Goal: Task Accomplishment & Management: Complete application form

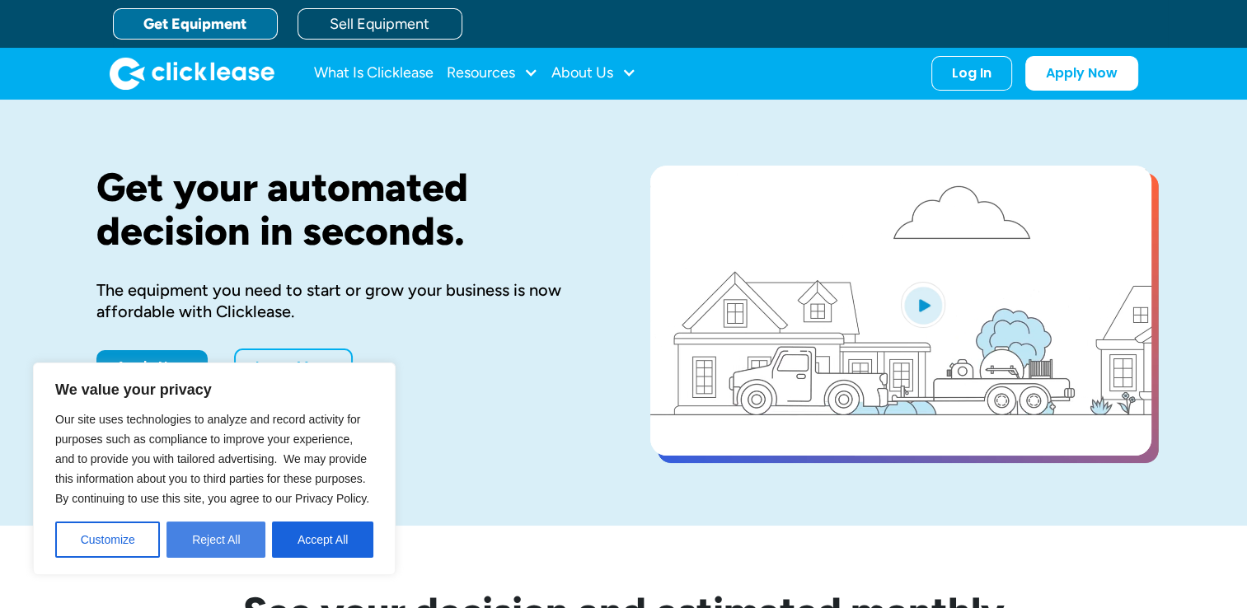
click at [225, 547] on button "Reject All" at bounding box center [215, 540] width 99 height 36
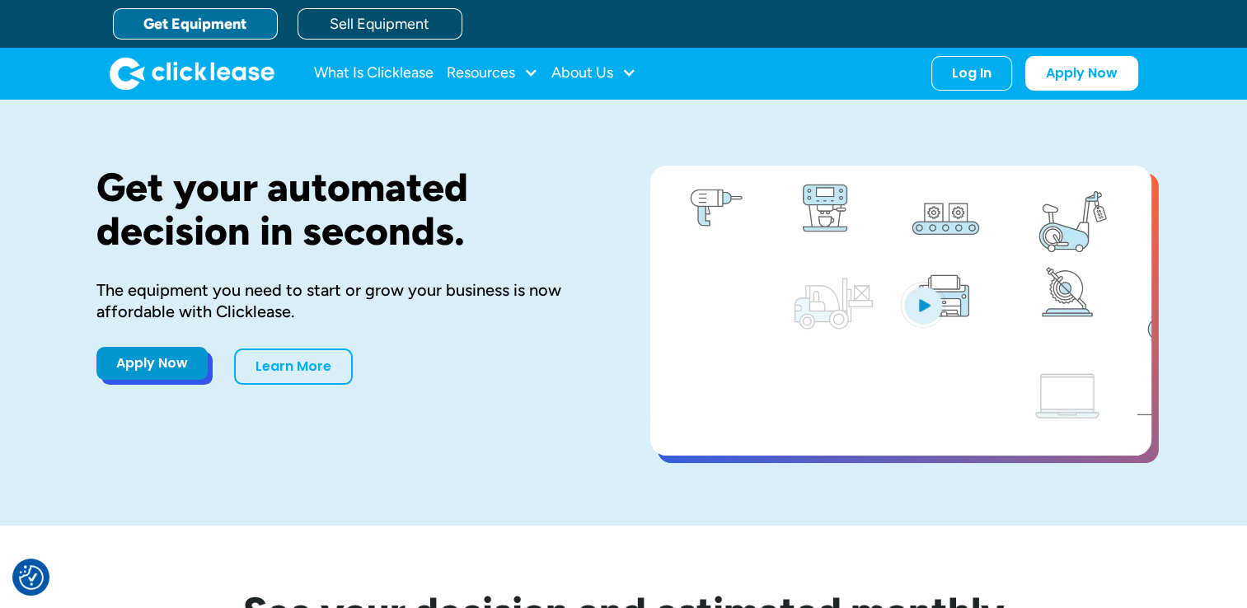
click at [178, 364] on link "Apply Now" at bounding box center [151, 363] width 111 height 33
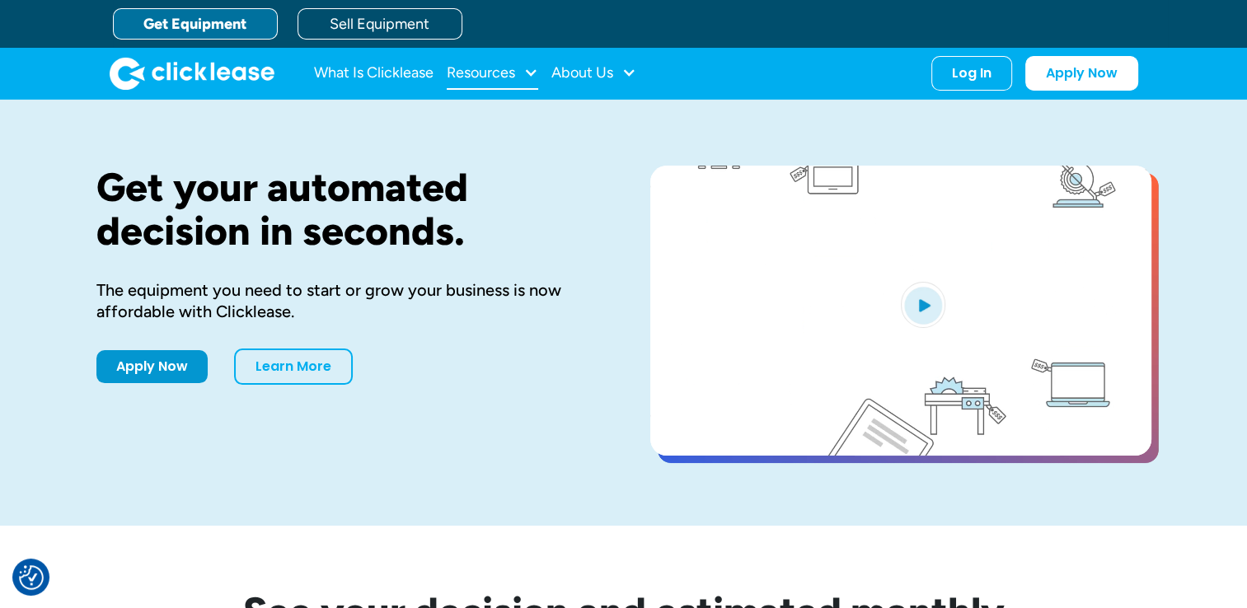
click at [509, 73] on div "Resources" at bounding box center [481, 73] width 68 height 0
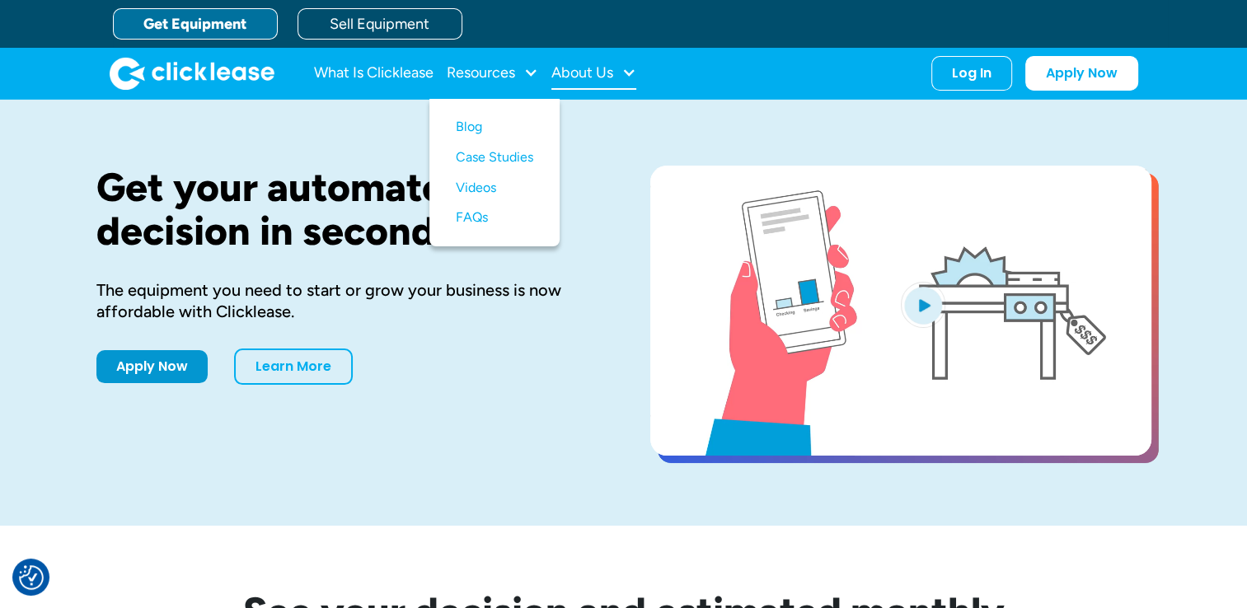
click at [570, 73] on div "About Us" at bounding box center [582, 73] width 62 height 0
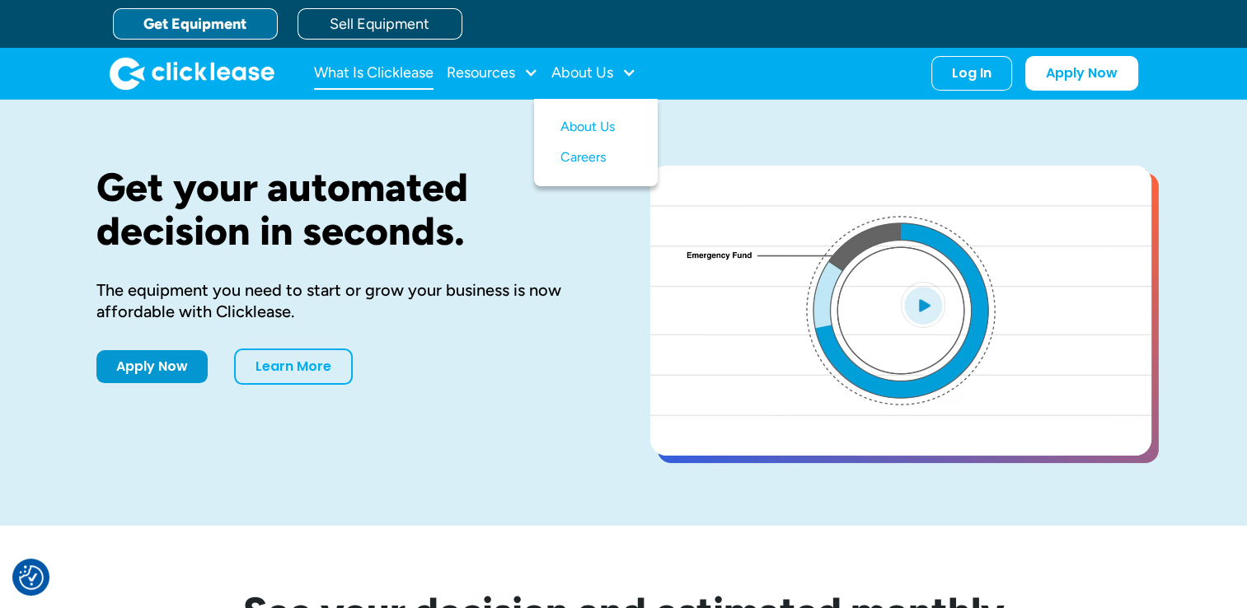
click at [388, 80] on link "What Is Clicklease" at bounding box center [373, 73] width 119 height 33
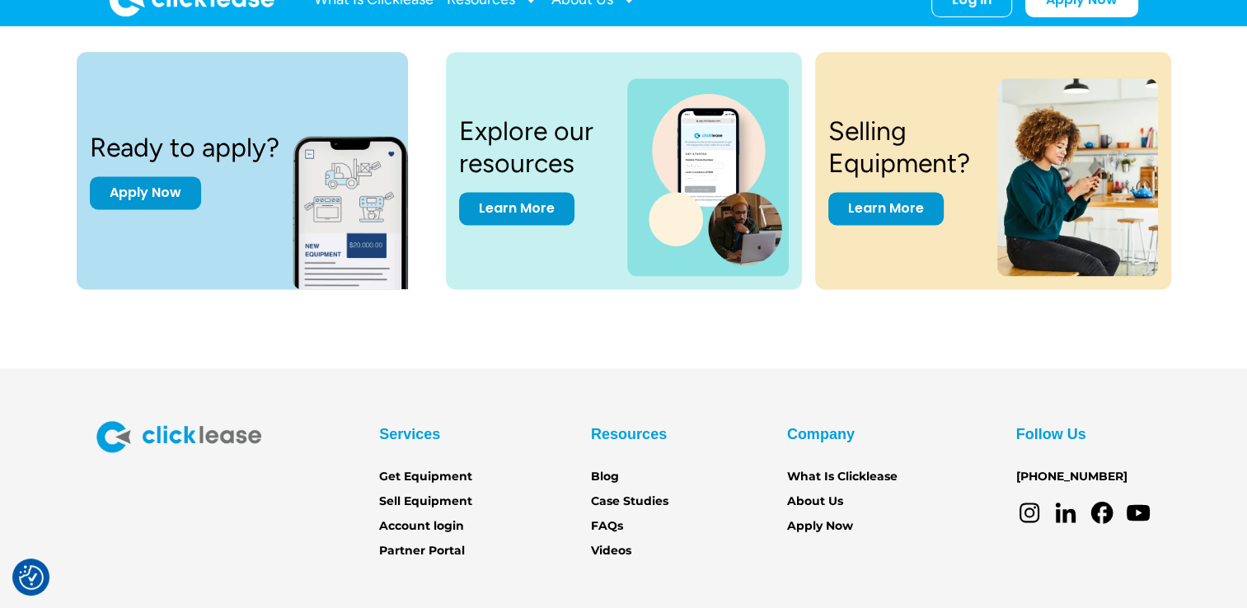
scroll to position [2310, 0]
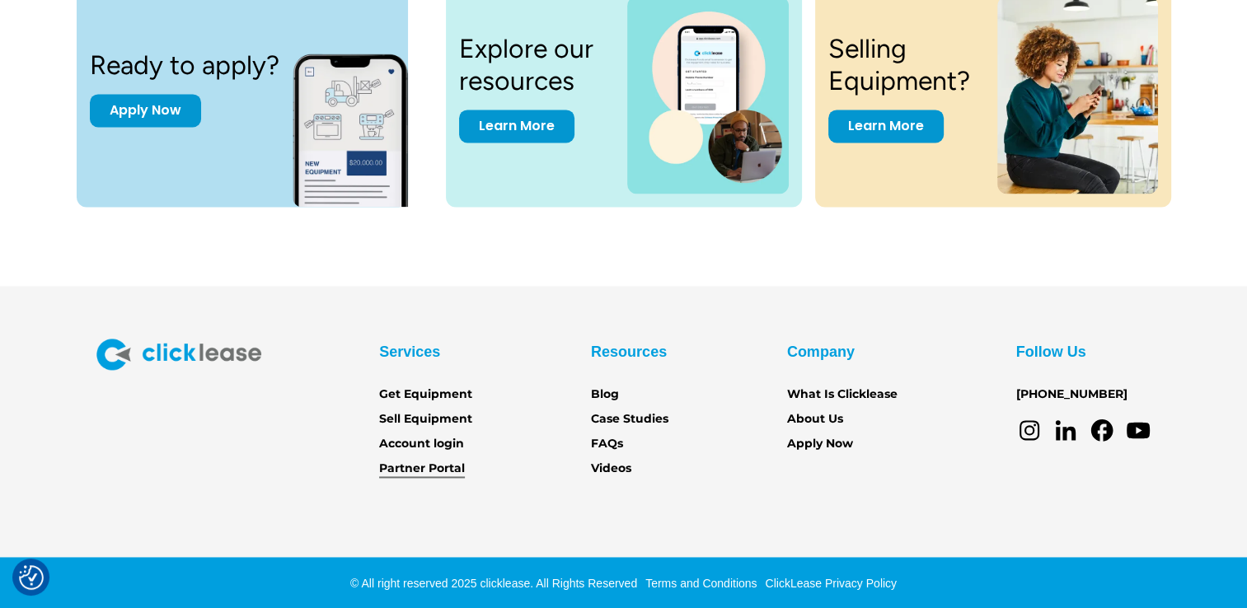
click at [432, 469] on link "Partner Portal" at bounding box center [422, 469] width 86 height 18
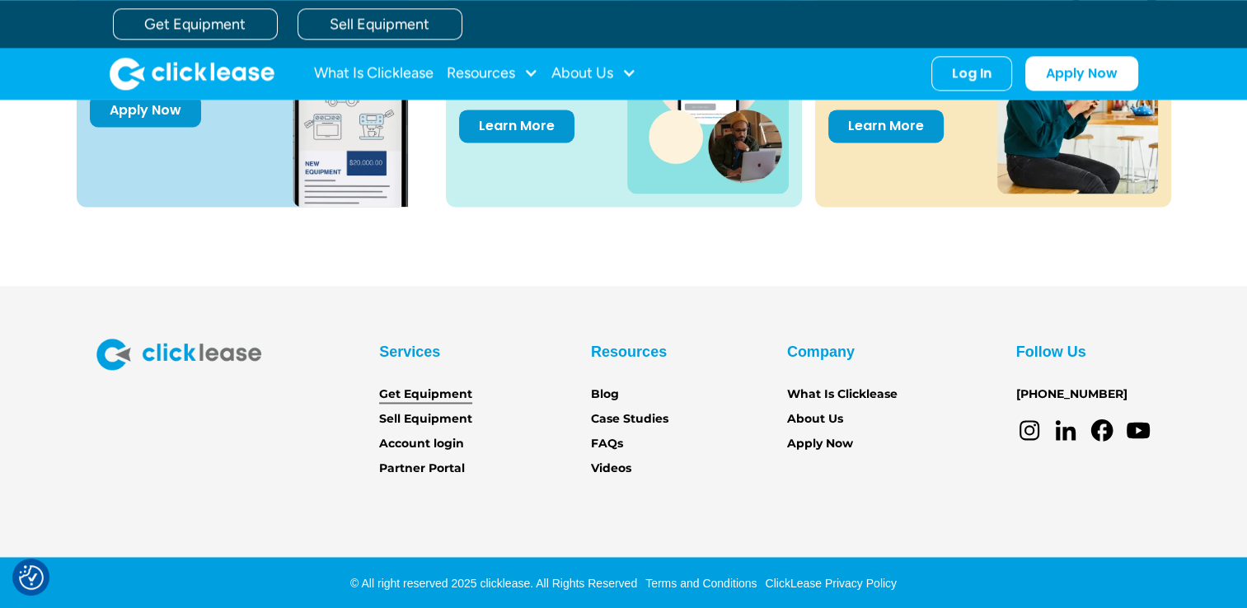
click at [465, 386] on link "Get Equipment" at bounding box center [425, 395] width 93 height 18
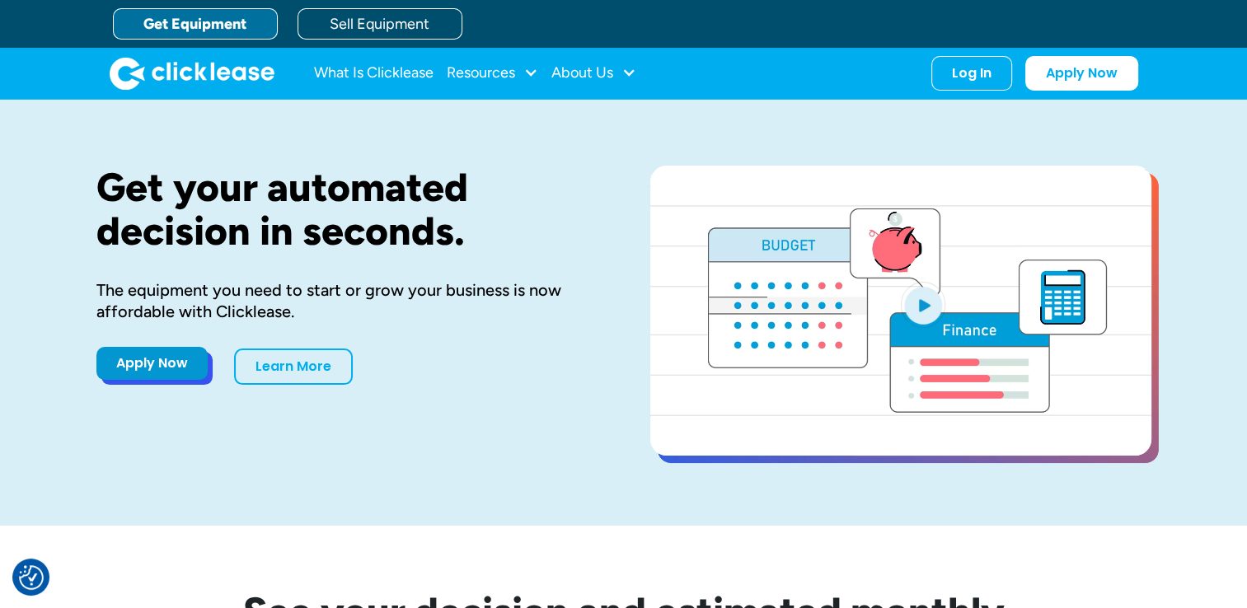
click at [176, 358] on link "Apply Now" at bounding box center [151, 363] width 111 height 33
